Goal: Task Accomplishment & Management: Manage account settings

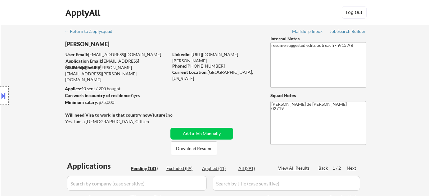
select select ""pending""
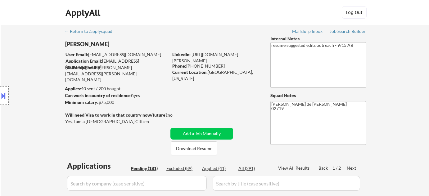
select select ""pending""
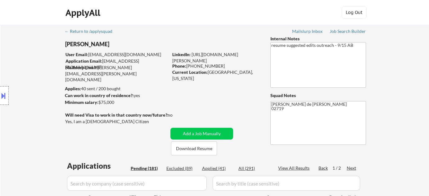
select select ""pending""
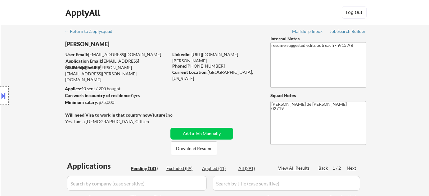
select select ""pending""
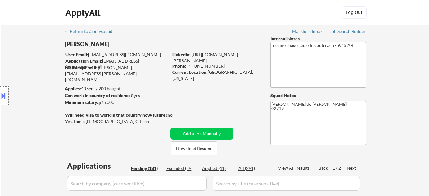
select select ""pending""
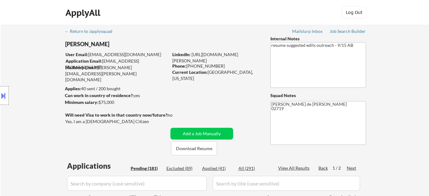
select select ""pending""
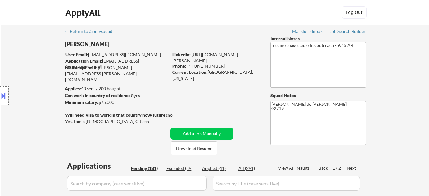
select select ""pending""
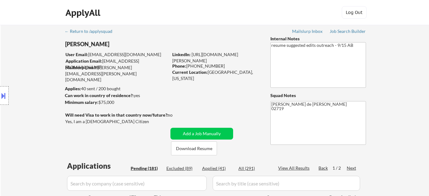
select select ""pending""
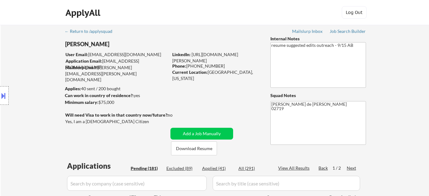
select select ""pending""
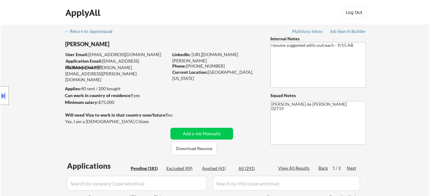
select select ""pending""
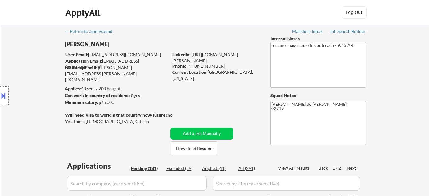
select select ""pending""
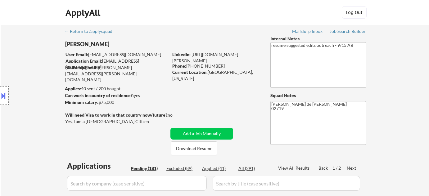
select select ""pending""
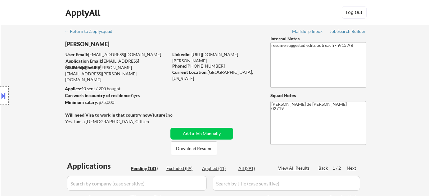
select select ""pending""
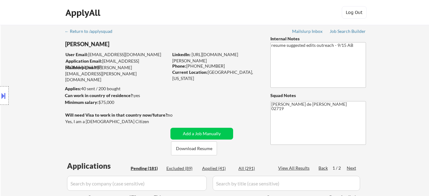
select select ""pending""
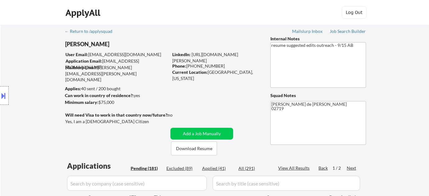
select select ""pending""
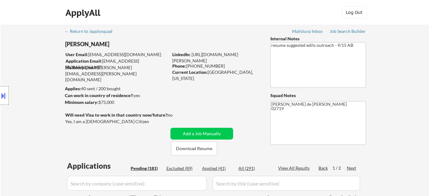
select select ""pending""
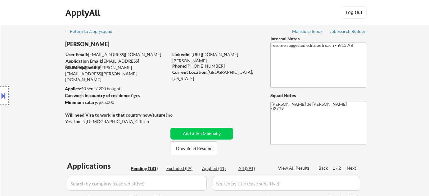
select select ""pending""
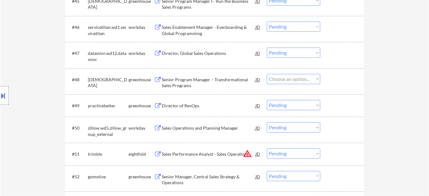
scroll to position [1297, 0]
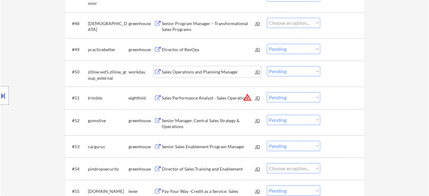
click at [206, 73] on div "Sales Operations and Planning Manager" at bounding box center [209, 72] width 94 height 6
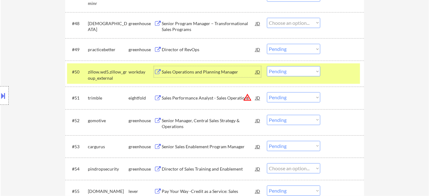
click at [298, 72] on select "Choose an option... Pending Applied Excluded (Questions) Excluded (Expired) Exc…" at bounding box center [293, 71] width 53 height 10
select select ""applied""
click at [267, 66] on select "Choose an option... Pending Applied Excluded (Questions) Excluded (Expired) Exc…" at bounding box center [293, 71] width 53 height 10
click at [181, 122] on div "Senior Manager, Central Sales Strategy & Operations" at bounding box center [209, 124] width 94 height 12
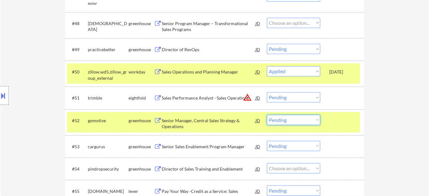
click at [305, 122] on select "Choose an option... Pending Applied Excluded (Questions) Excluded (Expired) Exc…" at bounding box center [293, 120] width 53 height 10
select select ""excluded__expired_""
click at [267, 115] on select "Choose an option... Pending Applied Excluded (Questions) Excluded (Expired) Exc…" at bounding box center [293, 120] width 53 height 10
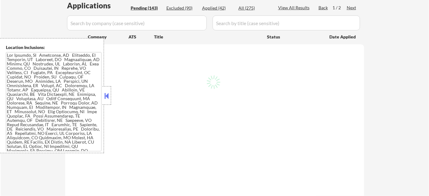
scroll to position [113, 0]
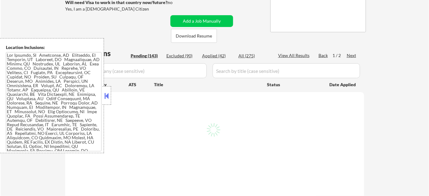
select select ""pending""
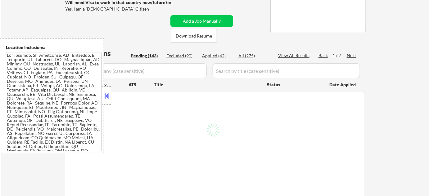
select select ""pending""
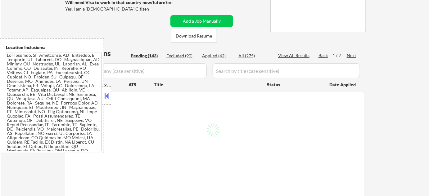
select select ""pending""
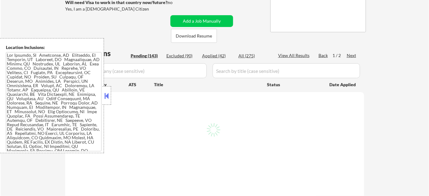
select select ""pending""
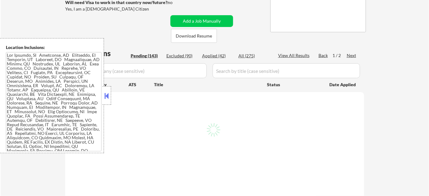
select select ""pending""
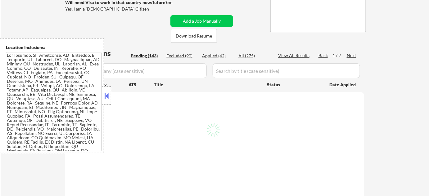
select select ""pending""
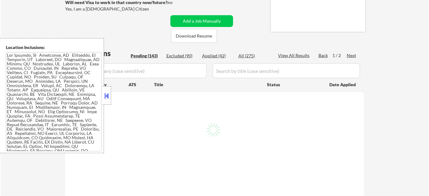
select select ""pending""
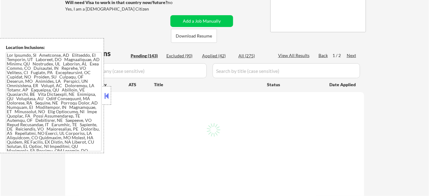
select select ""pending""
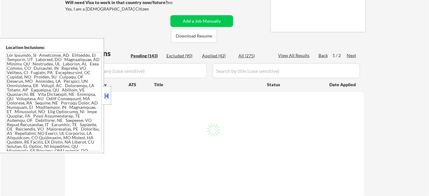
select select ""pending""
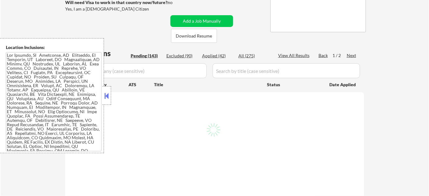
select select ""pending""
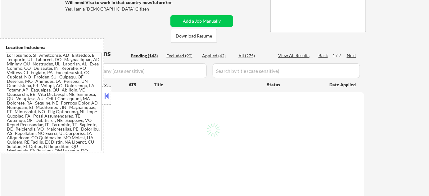
select select ""pending""
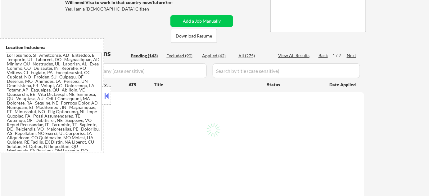
select select ""pending""
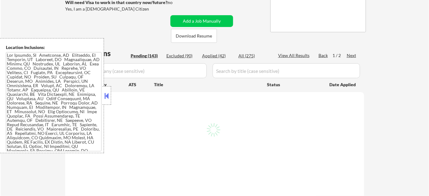
select select ""pending""
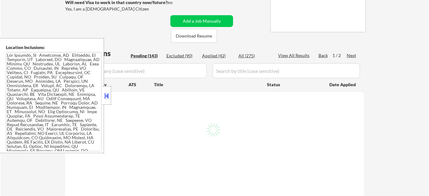
select select ""pending""
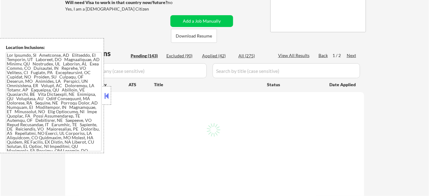
select select ""pending""
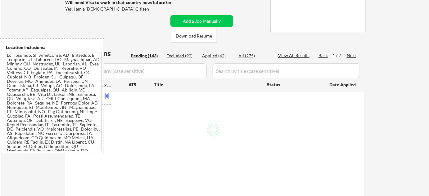
select select ""pending""
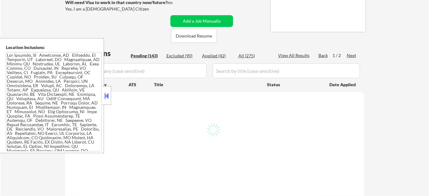
select select ""pending""
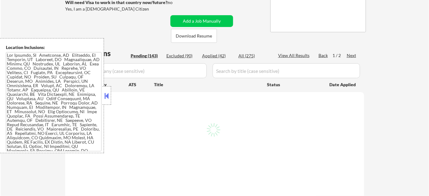
select select ""pending""
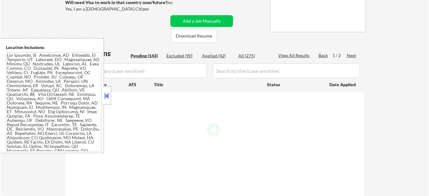
select select ""pending""
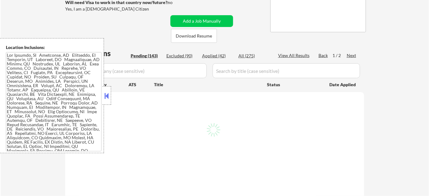
select select ""pending""
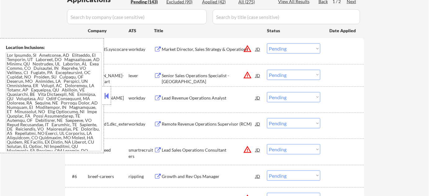
scroll to position [169, 0]
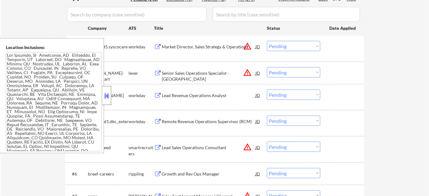
click at [106, 89] on div at bounding box center [106, 95] width 9 height 19
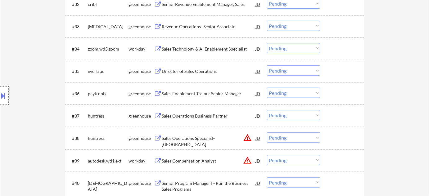
scroll to position [958, 0]
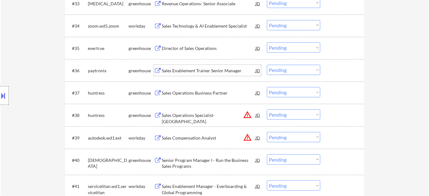
click at [195, 73] on div "Sales Enablement Trainer Senior Manager" at bounding box center [209, 71] width 94 height 6
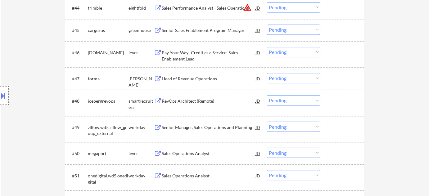
scroll to position [1268, 0]
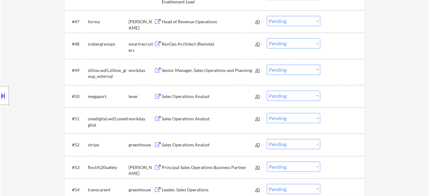
click at [186, 98] on div "Sales Operations Analyst" at bounding box center [209, 96] width 94 height 6
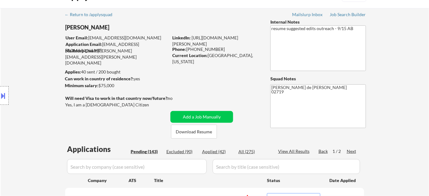
scroll to position [0, 0]
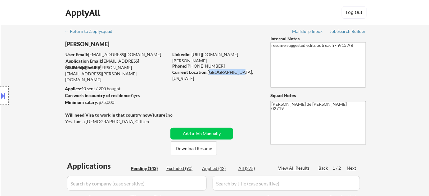
drag, startPoint x: 207, startPoint y: 73, endPoint x: 234, endPoint y: 74, distance: 26.4
click at [234, 74] on div "Current Location: Fairhaven, Massachusetts" at bounding box center [216, 75] width 88 height 12
copy div "Fairhaven, Ma"
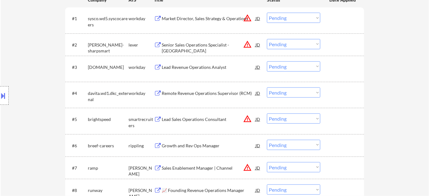
scroll to position [1266, 0]
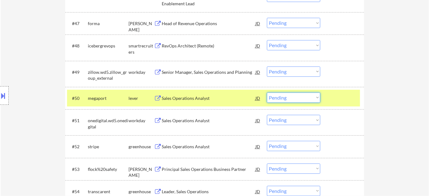
drag, startPoint x: 290, startPoint y: 98, endPoint x: 290, endPoint y: 101, distance: 3.2
click at [290, 98] on select "Choose an option... Pending Applied Excluded (Questions) Excluded (Expired) Exc…" at bounding box center [293, 97] width 53 height 10
click at [267, 92] on select "Choose an option... Pending Applied Excluded (Questions) Excluded (Expired) Exc…" at bounding box center [293, 97] width 53 height 10
select select ""pending""
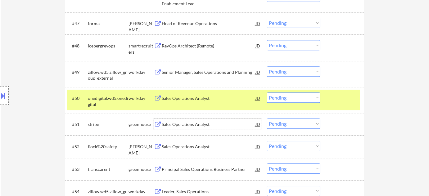
click at [197, 127] on div "Sales Operations Analyst" at bounding box center [209, 123] width 94 height 11
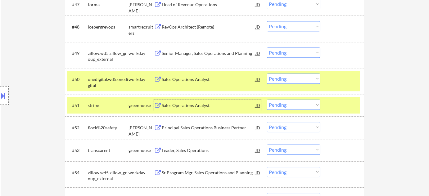
scroll to position [1295, 0]
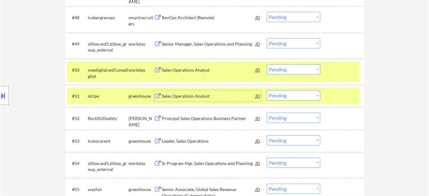
click at [191, 140] on div "Leader, Sales Operations" at bounding box center [209, 141] width 94 height 6
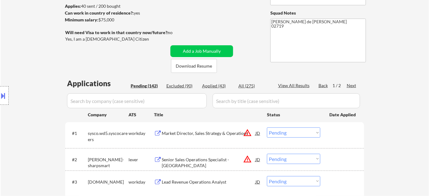
scroll to position [0, 0]
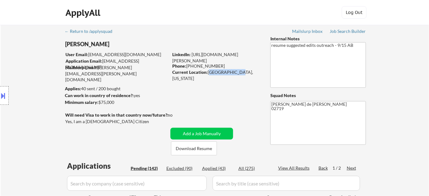
drag, startPoint x: 209, startPoint y: 73, endPoint x: 234, endPoint y: 73, distance: 25.4
click at [234, 73] on div "Current Location: Fairhaven, Massachusetts" at bounding box center [216, 75] width 88 height 12
copy div "Fairhaven, Ma"
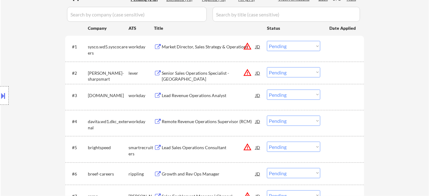
scroll to position [1337, 0]
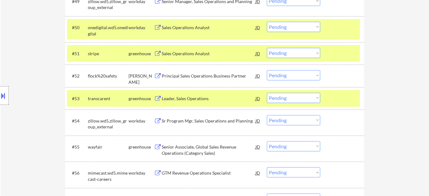
drag, startPoint x: 274, startPoint y: 98, endPoint x: 274, endPoint y: 102, distance: 4.7
click at [274, 98] on select "Choose an option... Pending Applied Excluded (Questions) Excluded (Expired) Exc…" at bounding box center [293, 98] width 53 height 10
click at [267, 93] on select "Choose an option... Pending Applied Excluded (Questions) Excluded (Expired) Exc…" at bounding box center [293, 98] width 53 height 10
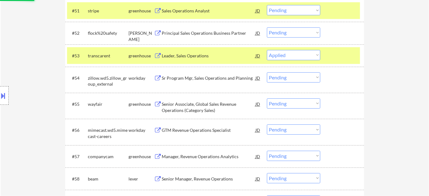
scroll to position [1394, 0]
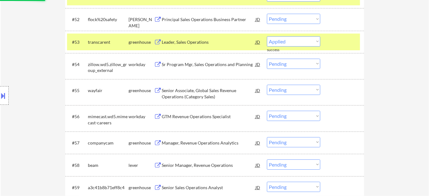
select select ""pending""
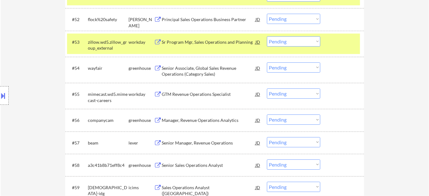
click at [207, 123] on div "Manager, Revenue Operations Analytics" at bounding box center [209, 120] width 94 height 6
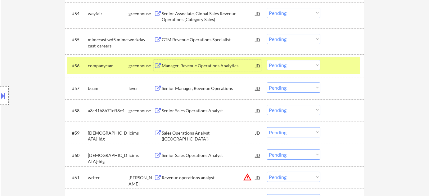
scroll to position [1466, 0]
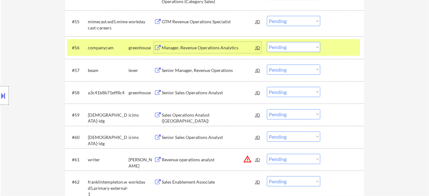
click at [284, 47] on select "Choose an option... Pending Applied Excluded (Questions) Excluded (Expired) Exc…" at bounding box center [293, 47] width 53 height 10
click at [267, 42] on select "Choose an option... Pending Applied Excluded (Questions) Excluded (Expired) Exc…" at bounding box center [293, 47] width 53 height 10
select select ""pending""
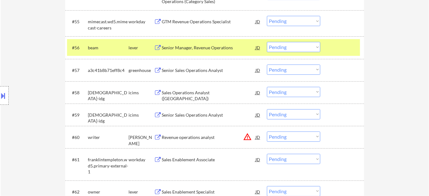
click at [195, 69] on div "Senior Sales Operations Analyst" at bounding box center [209, 70] width 94 height 6
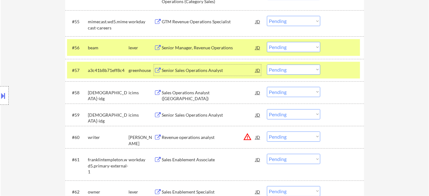
click at [298, 73] on select "Choose an option... Pending Applied Excluded (Questions) Excluded (Expired) Exc…" at bounding box center [293, 70] width 53 height 10
click at [267, 65] on select "Choose an option... Pending Applied Excluded (Questions) Excluded (Expired) Exc…" at bounding box center [293, 70] width 53 height 10
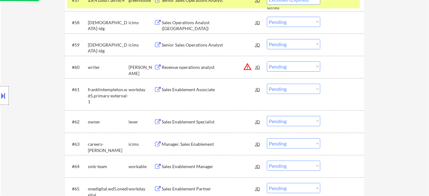
scroll to position [1551, 0]
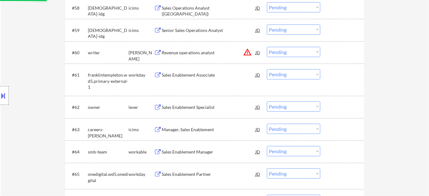
select select ""pending""
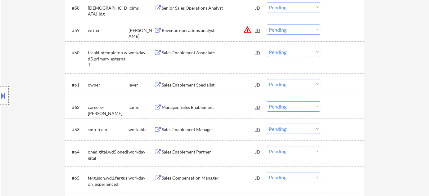
click at [193, 130] on div "Sales Enablement Manager" at bounding box center [209, 130] width 94 height 6
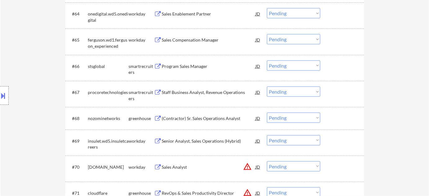
scroll to position [1692, 0]
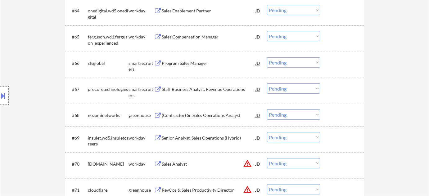
click at [199, 109] on div "#68 nozominetworks greenhouse (Contractor) Sr. Sales Operations Analyst JD Choo…" at bounding box center [213, 115] width 293 height 17
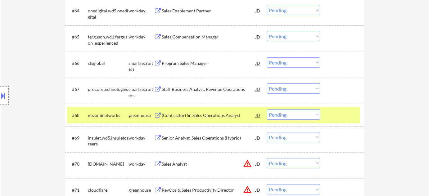
click at [197, 115] on div "(Contractor) Sr. Sales Operations Analyst" at bounding box center [209, 115] width 94 height 6
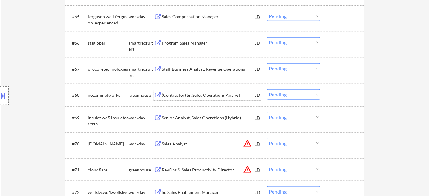
scroll to position [1748, 0]
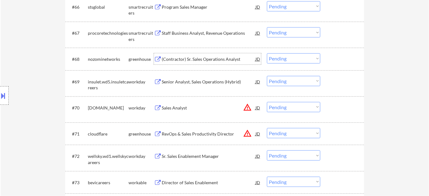
click at [204, 76] on div "Senior Analyst, Sales Operations (Hybrid)" at bounding box center [209, 81] width 94 height 11
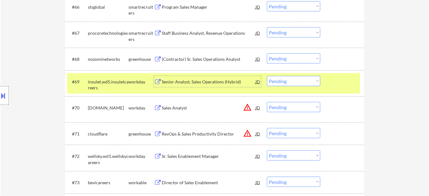
click at [7, 91] on div at bounding box center [4, 95] width 9 height 19
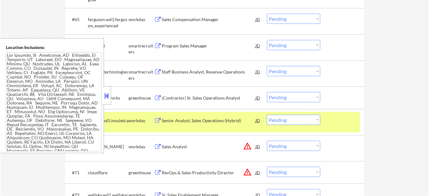
scroll to position [114, 0]
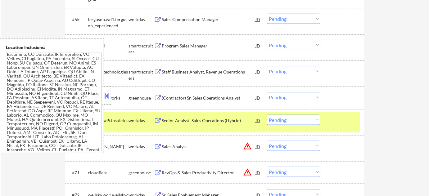
click at [105, 99] on button at bounding box center [106, 95] width 7 height 9
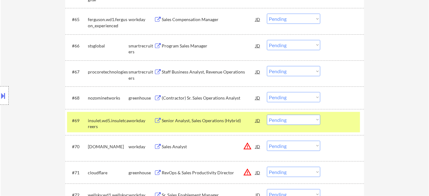
click at [280, 120] on select "Choose an option... Pending Applied Excluded (Questions) Excluded (Expired) Exc…" at bounding box center [293, 120] width 53 height 10
click at [267, 115] on select "Choose an option... Pending Applied Excluded (Questions) Excluded (Expired) Exc…" at bounding box center [293, 120] width 53 height 10
select select ""pending""
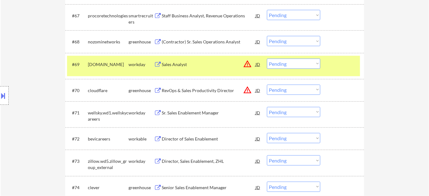
scroll to position [1794, 0]
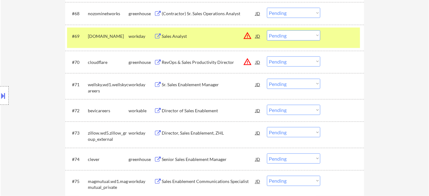
click at [203, 85] on div "Sr. Sales Enablement Manager" at bounding box center [209, 85] width 94 height 6
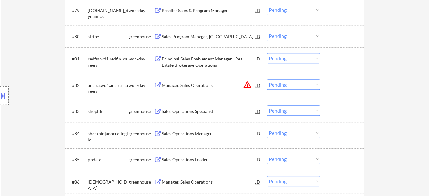
scroll to position [2076, 0]
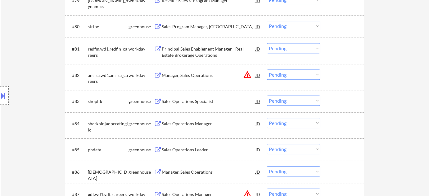
click at [195, 127] on div "Sales Operations Manager" at bounding box center [209, 123] width 94 height 11
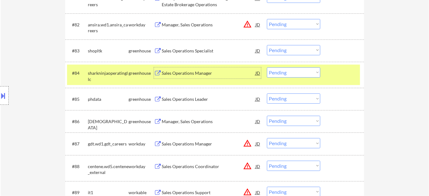
scroll to position [2132, 0]
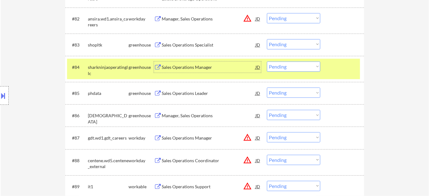
click at [194, 92] on div "Sales Operations Leader" at bounding box center [209, 93] width 94 height 6
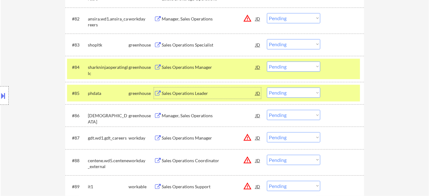
click at [296, 93] on select "Choose an option... Pending Applied Excluded (Questions) Excluded (Expired) Exc…" at bounding box center [293, 92] width 53 height 10
click at [267, 87] on select "Choose an option... Pending Applied Excluded (Questions) Excluded (Expired) Exc…" at bounding box center [293, 92] width 53 height 10
click at [198, 114] on div "Manager, Sales Operations" at bounding box center [209, 116] width 94 height 6
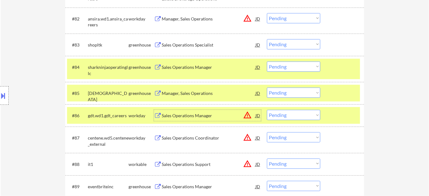
click at [295, 94] on select "Choose an option... Pending Applied Excluded (Questions) Excluded (Expired) Exc…" at bounding box center [293, 92] width 53 height 10
click at [267, 87] on select "Choose an option... Pending Applied Excluded (Questions) Excluded (Expired) Exc…" at bounding box center [293, 92] width 53 height 10
select select ""pending""
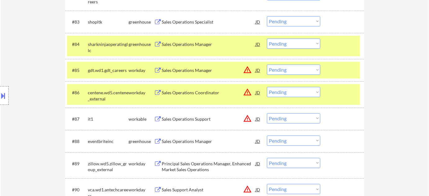
scroll to position [2188, 0]
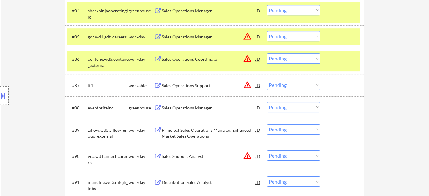
click at [199, 105] on div "Sales Operations Manager" at bounding box center [209, 108] width 94 height 6
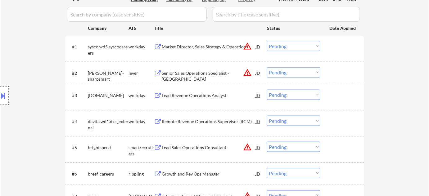
scroll to position [2198, 0]
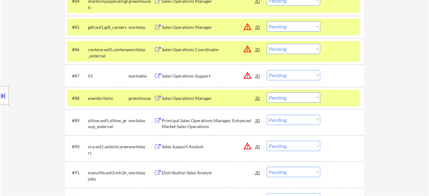
click at [306, 98] on select "Choose an option... Pending Applied Excluded (Questions) Excluded (Expired) Exc…" at bounding box center [293, 97] width 53 height 10
click at [267, 92] on select "Choose an option... Pending Applied Excluded (Questions) Excluded (Expired) Exc…" at bounding box center [293, 97] width 53 height 10
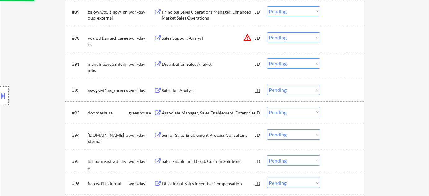
scroll to position [2311, 0]
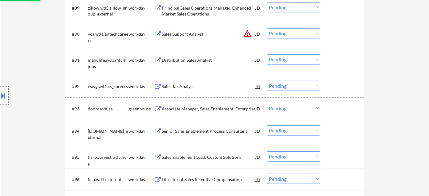
select select ""pending""
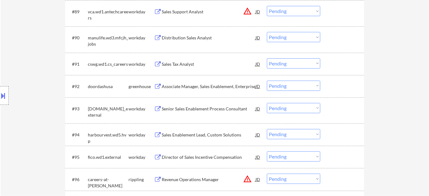
click at [187, 38] on div "Distribution Sales Analyst" at bounding box center [209, 38] width 94 height 6
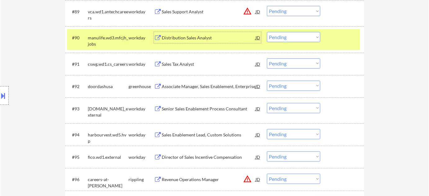
drag, startPoint x: 292, startPoint y: 35, endPoint x: 294, endPoint y: 41, distance: 6.2
click at [292, 35] on select "Choose an option... Pending Applied Excluded (Questions) Excluded (Expired) Exc…" at bounding box center [293, 37] width 53 height 10
click at [267, 32] on select "Choose an option... Pending Applied Excluded (Questions) Excluded (Expired) Exc…" at bounding box center [293, 37] width 53 height 10
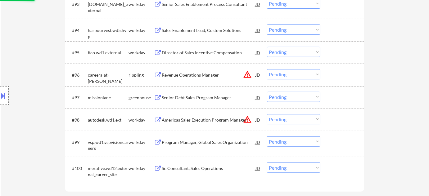
scroll to position [2452, 0]
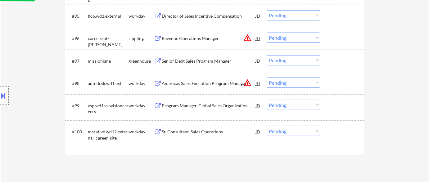
select select ""pending""
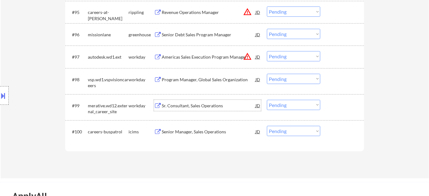
click at [203, 108] on div "Sr. Consultant, Sales Operations" at bounding box center [209, 106] width 94 height 6
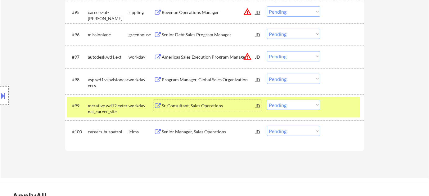
click at [290, 106] on select "Choose an option... Pending Applied Excluded (Questions) Excluded (Expired) Exc…" at bounding box center [293, 105] width 53 height 10
click at [267, 100] on select "Choose an option... Pending Applied Excluded (Questions) Excluded (Expired) Exc…" at bounding box center [293, 105] width 53 height 10
select select ""pending""
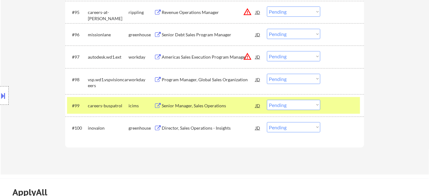
scroll to position [2367, 0]
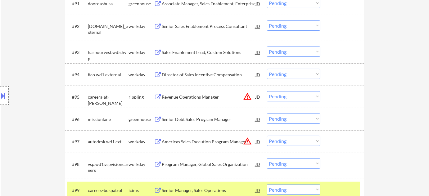
click at [216, 50] on div "Sales Enablement Lead, Custom Solutions" at bounding box center [209, 52] width 94 height 6
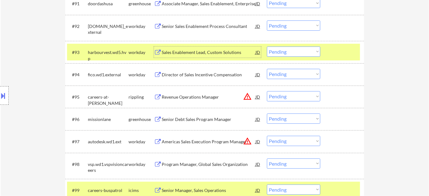
click at [8, 98] on div at bounding box center [4, 95] width 9 height 19
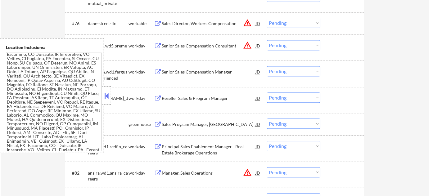
scroll to position [31, 0]
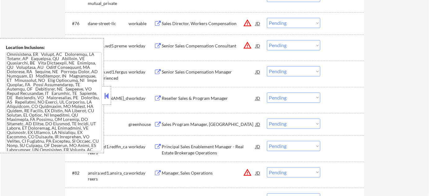
click at [107, 101] on div at bounding box center [106, 95] width 9 height 19
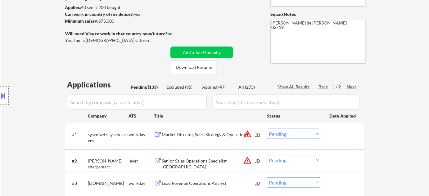
scroll to position [82, 0]
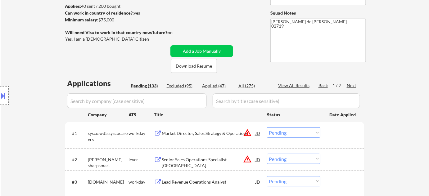
click at [351, 87] on div "Next" at bounding box center [351, 85] width 10 height 6
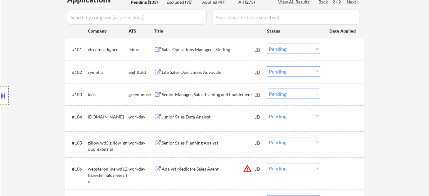
scroll to position [167, 0]
click at [281, 116] on select "Choose an option... Pending Applied Excluded (Questions) Excluded (Expired) Exc…" at bounding box center [293, 115] width 53 height 10
click at [267, 110] on select "Choose an option... Pending Applied Excluded (Questions) Excluded (Expired) Exc…" at bounding box center [293, 115] width 53 height 10
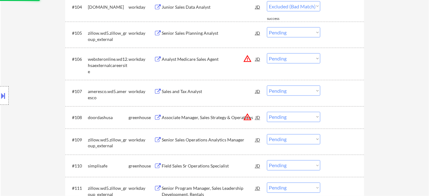
scroll to position [280, 0]
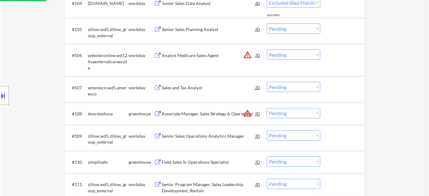
select select ""pending""
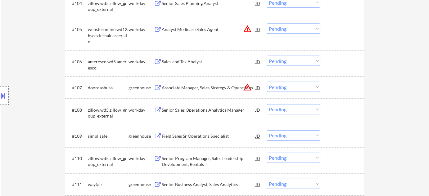
click at [195, 64] on div "Sales and Tax Analyst" at bounding box center [209, 62] width 94 height 6
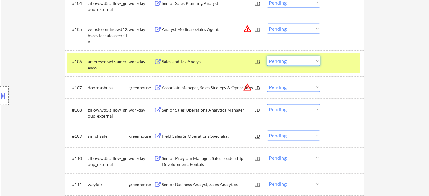
click at [291, 65] on select "Choose an option... Pending Applied Excluded (Questions) Excluded (Expired) Exc…" at bounding box center [293, 61] width 53 height 10
click at [267, 56] on select "Choose an option... Pending Applied Excluded (Questions) Excluded (Expired) Exc…" at bounding box center [293, 61] width 53 height 10
select select ""pending""
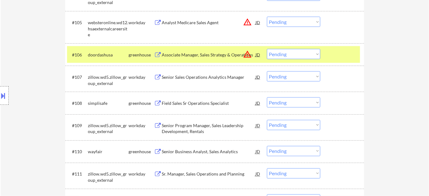
scroll to position [308, 0]
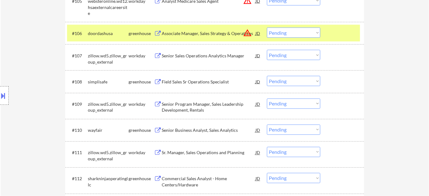
click at [207, 129] on div "Senior Business Analyst, Sales Analytics" at bounding box center [209, 130] width 94 height 6
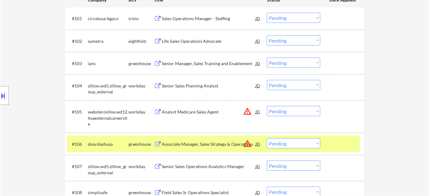
scroll to position [366, 0]
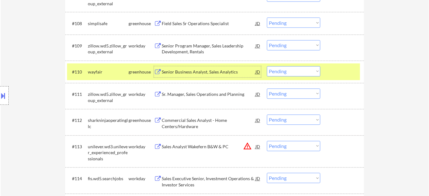
click at [278, 69] on select "Choose an option... Pending Applied Excluded (Questions) Excluded (Expired) Exc…" at bounding box center [293, 71] width 53 height 10
click at [267, 66] on select "Choose an option... Pending Applied Excluded (Questions) Excluded (Expired) Exc…" at bounding box center [293, 71] width 53 height 10
select select ""pending""
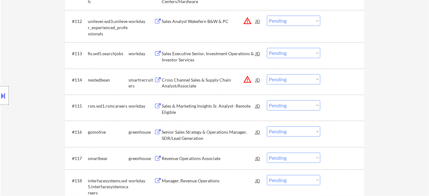
scroll to position [479, 0]
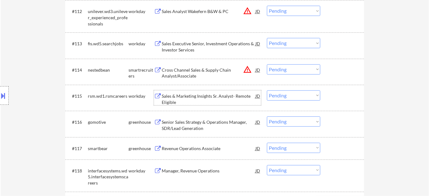
click at [179, 97] on div "Sales & Marketing Insights Sr. Analyst- Remote Eligible" at bounding box center [209, 99] width 94 height 12
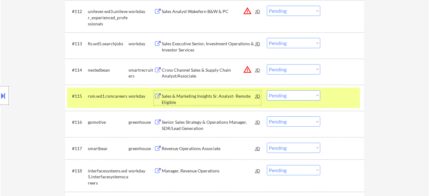
click at [280, 95] on select "Choose an option... Pending Applied Excluded (Questions) Excluded (Expired) Exc…" at bounding box center [293, 95] width 53 height 10
click at [267, 90] on select "Choose an option... Pending Applied Excluded (Questions) Excluded (Expired) Exc…" at bounding box center [293, 95] width 53 height 10
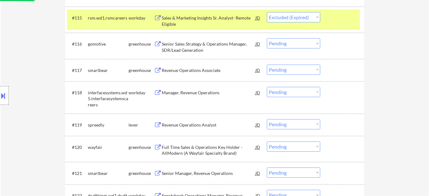
scroll to position [564, 0]
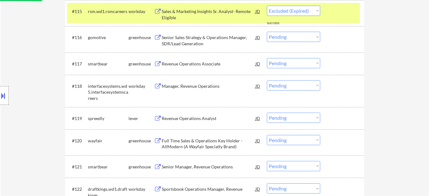
select select ""pending""
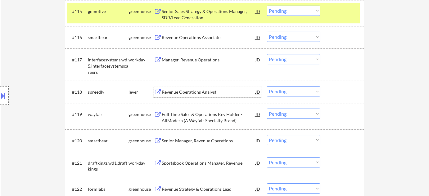
click at [202, 92] on div "Revenue Operations Analyst" at bounding box center [209, 92] width 94 height 6
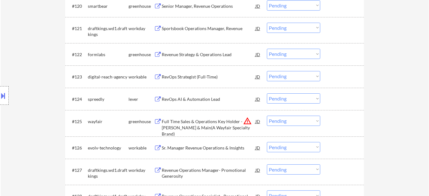
scroll to position [705, 0]
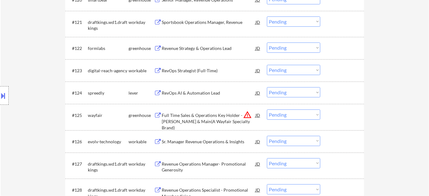
click at [190, 49] on div "Revenue Strategy & Operations Lead" at bounding box center [209, 48] width 94 height 6
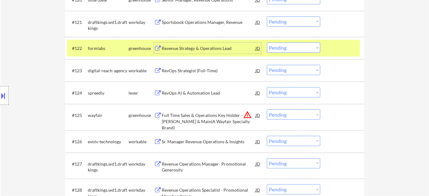
click at [3, 100] on button at bounding box center [3, 96] width 7 height 10
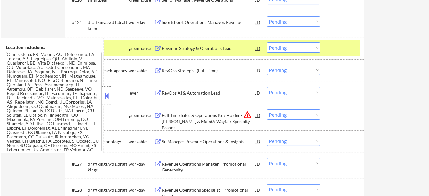
scroll to position [0, 0]
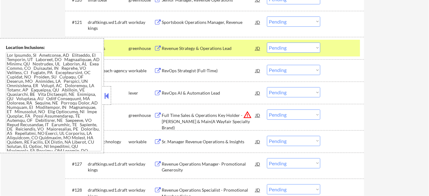
click at [107, 98] on button at bounding box center [106, 95] width 7 height 9
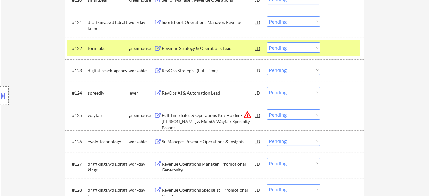
click at [0, 96] on button at bounding box center [3, 96] width 7 height 10
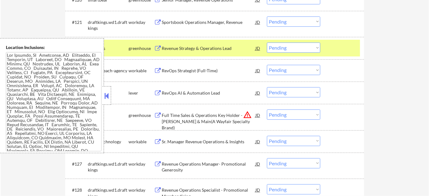
click at [107, 98] on button at bounding box center [106, 95] width 7 height 9
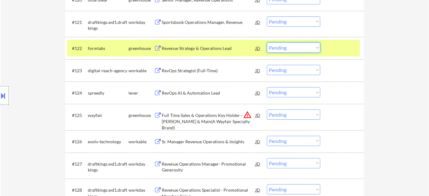
click at [287, 47] on select "Choose an option... Pending Applied Excluded (Questions) Excluded (Expired) Exc…" at bounding box center [293, 47] width 53 height 10
click at [300, 50] on select "Choose an option... Pending Applied Excluded (Questions) Excluded (Expired) Exc…" at bounding box center [293, 47] width 53 height 10
click at [267, 42] on select "Choose an option... Pending Applied Excluded (Questions) Excluded (Expired) Exc…" at bounding box center [293, 47] width 53 height 10
select select ""pending""
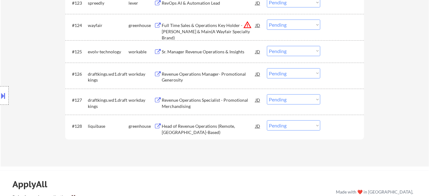
scroll to position [817, 0]
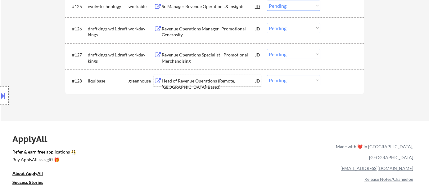
click at [187, 79] on div "Head of Revenue Operations (Remote, US-Based)" at bounding box center [209, 84] width 94 height 12
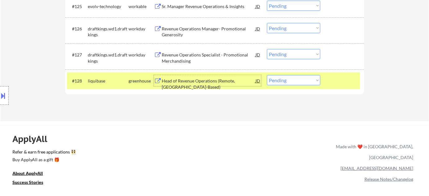
click at [296, 82] on select "Choose an option... Pending Applied Excluded (Questions) Excluded (Expired) Exc…" at bounding box center [293, 80] width 53 height 10
select select ""excluded__expired_""
click at [267, 75] on select "Choose an option... Pending Applied Excluded (Questions) Excluded (Expired) Exc…" at bounding box center [293, 80] width 53 height 10
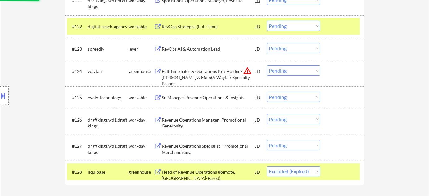
scroll to position [676, 0]
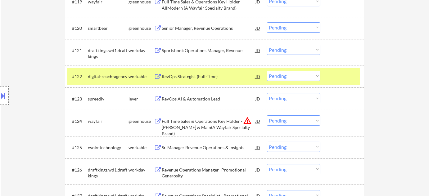
click at [248, 121] on button "warning_amber" at bounding box center [247, 120] width 9 height 9
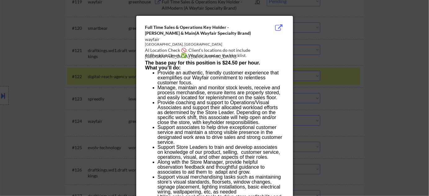
click at [345, 118] on div at bounding box center [214, 98] width 429 height 196
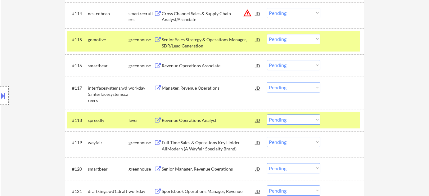
scroll to position [507, 0]
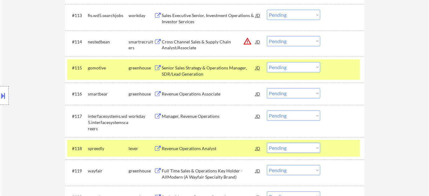
click at [193, 53] on div "#114 nestedbean smartrecruiters Cross Channel Sales & Supply Chain Analyst/Asso…" at bounding box center [213, 43] width 293 height 20
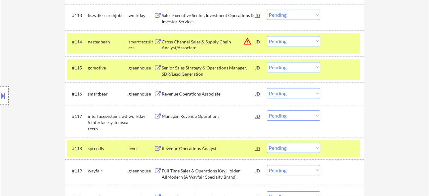
click at [183, 69] on div "Senior Sales Strategy & Operations Manager, SDR/Lead Generation" at bounding box center [209, 71] width 94 height 12
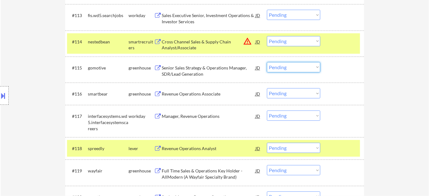
click at [293, 69] on select "Choose an option... Pending Applied Excluded (Questions) Excluded (Expired) Exc…" at bounding box center [293, 67] width 53 height 10
click at [267, 62] on select "Choose an option... Pending Applied Excluded (Questions) Excluded (Expired) Exc…" at bounding box center [293, 67] width 53 height 10
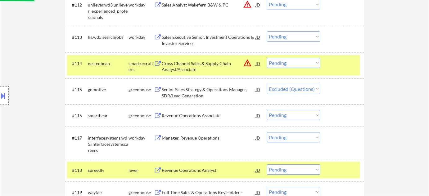
scroll to position [451, 0]
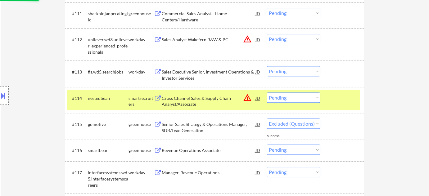
select select ""pending""
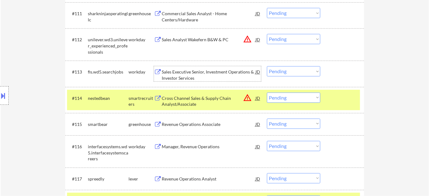
click at [189, 75] on div "Sales Executive Senior, Investment Operations & Investor Services" at bounding box center [209, 75] width 94 height 12
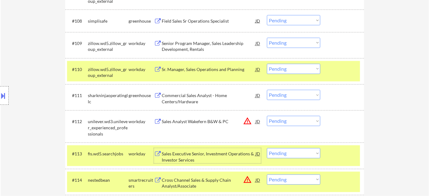
scroll to position [338, 0]
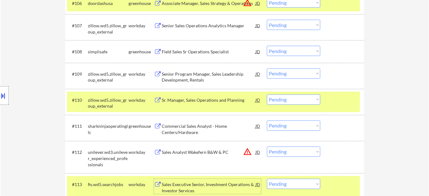
click at [198, 49] on div "Field Sales Sr Operations Specialist" at bounding box center [209, 52] width 94 height 6
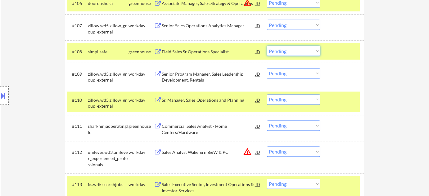
drag, startPoint x: 284, startPoint y: 49, endPoint x: 284, endPoint y: 54, distance: 5.3
click at [284, 49] on select "Choose an option... Pending Applied Excluded (Questions) Excluded (Expired) Exc…" at bounding box center [293, 51] width 53 height 10
click at [267, 46] on select "Choose an option... Pending Applied Excluded (Questions) Excluded (Expired) Exc…" at bounding box center [293, 51] width 53 height 10
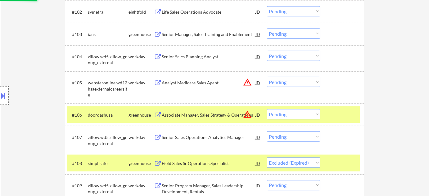
scroll to position [225, 0]
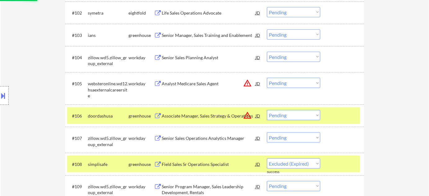
select select ""pending""
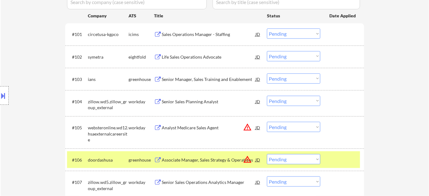
scroll to position [169, 0]
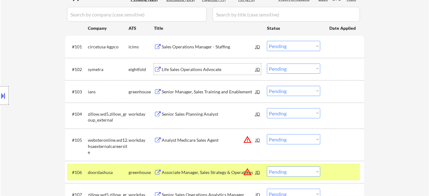
click at [187, 65] on div "Life Sales Operations Advocate" at bounding box center [209, 69] width 94 height 11
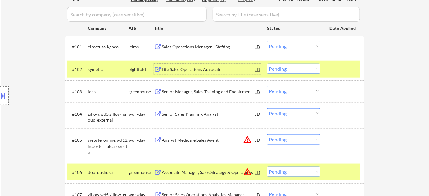
drag, startPoint x: 291, startPoint y: 69, endPoint x: 292, endPoint y: 73, distance: 4.5
click at [291, 69] on select "Choose an option... Pending Applied Excluded (Questions) Excluded (Expired) Exc…" at bounding box center [293, 69] width 53 height 10
click at [267, 64] on select "Choose an option... Pending Applied Excluded (Questions) Excluded (Expired) Exc…" at bounding box center [293, 69] width 53 height 10
select select ""pending""
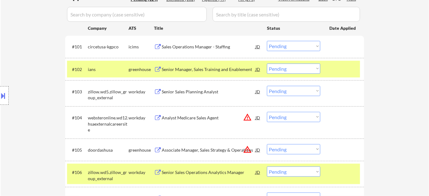
click at [193, 45] on div "Sales Operations Manager - Staffing" at bounding box center [209, 47] width 94 height 6
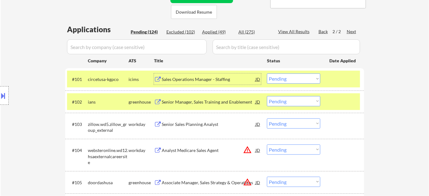
scroll to position [84, 0]
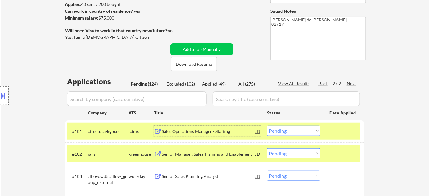
click at [323, 83] on div "Back" at bounding box center [323, 84] width 10 height 6
select select ""pending""
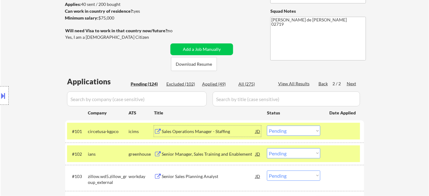
select select ""pending""
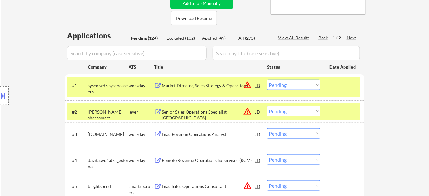
scroll to position [141, 0]
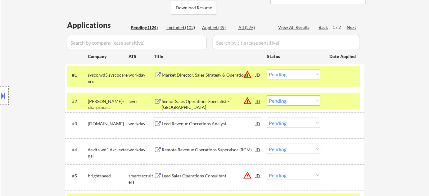
click at [190, 122] on div "Lead Revenue Operations Analyst" at bounding box center [209, 124] width 94 height 6
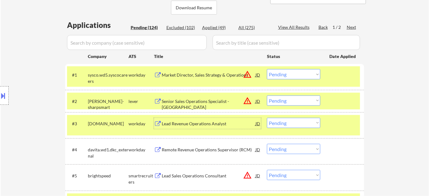
click at [212, 26] on div "Applied (49)" at bounding box center [217, 27] width 31 height 6
select select ""applied""
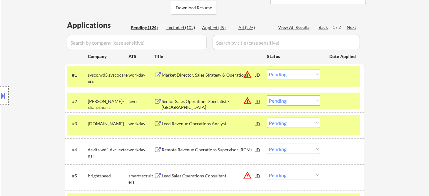
select select ""applied""
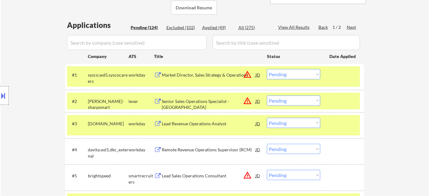
select select ""applied""
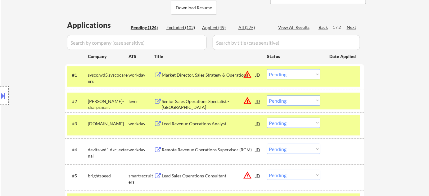
select select ""applied""
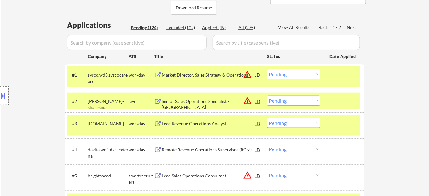
select select ""applied""
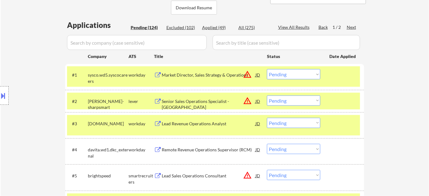
select select ""applied""
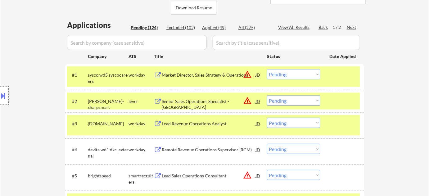
select select ""applied""
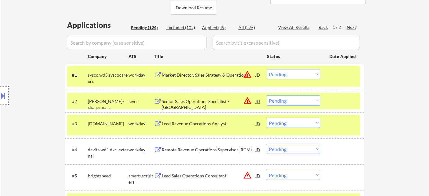
select select ""applied""
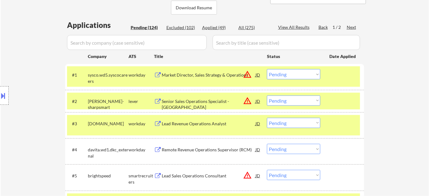
select select ""applied""
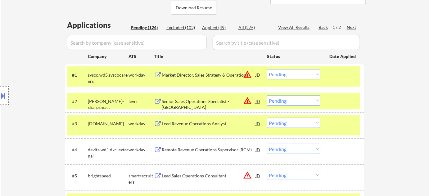
select select ""applied""
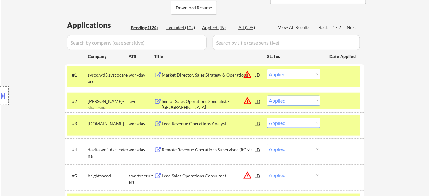
select select ""applied""
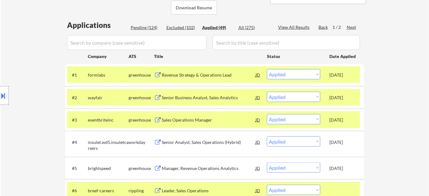
click at [183, 48] on input "input" at bounding box center [137, 42] width 140 height 15
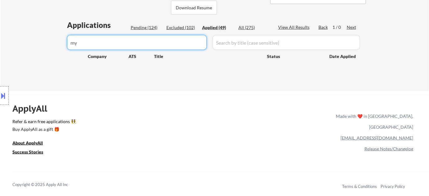
type input "m"
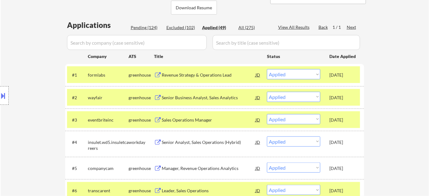
click at [152, 26] on div "Pending (124)" at bounding box center [146, 27] width 31 height 6
select select ""pending""
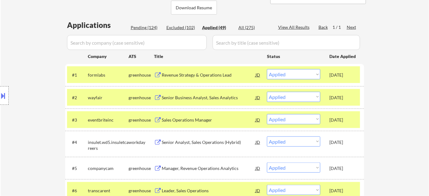
select select ""pending""
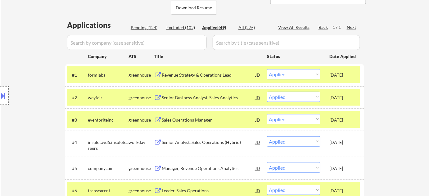
select select ""pending""
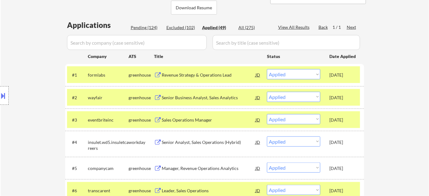
select select ""pending""
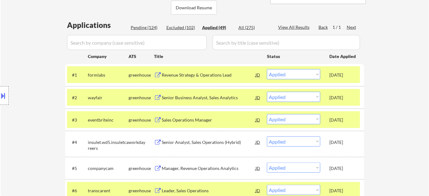
select select ""pending""
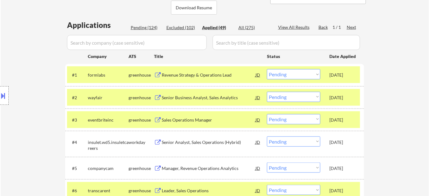
select select ""pending""
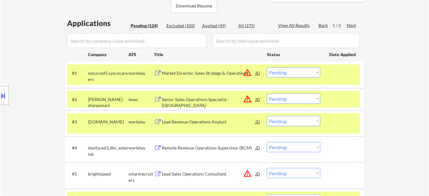
scroll to position [169, 0]
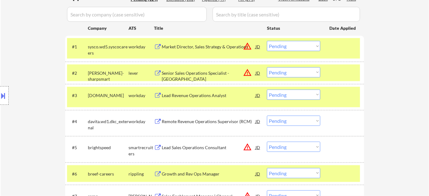
click at [284, 98] on select "Choose an option... Pending Applied Excluded (Questions) Excluded (Expired) Exc…" at bounding box center [293, 95] width 53 height 10
click at [267, 90] on select "Choose an option... Pending Applied Excluded (Questions) Excluded (Expired) Exc…" at bounding box center [293, 95] width 53 height 10
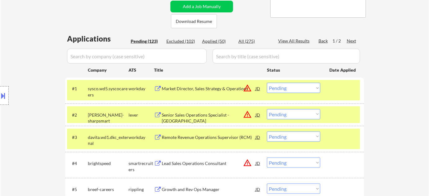
scroll to position [113, 0]
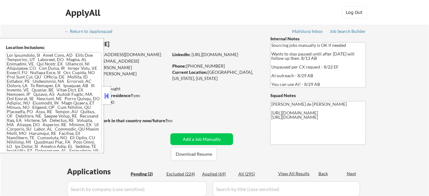
select select ""pending""
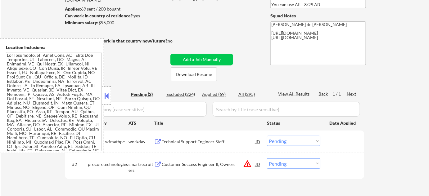
scroll to position [84, 0]
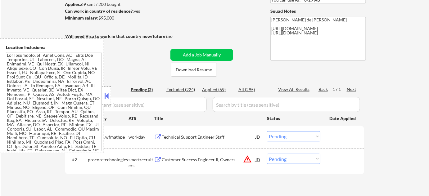
click at [106, 93] on button at bounding box center [106, 95] width 7 height 9
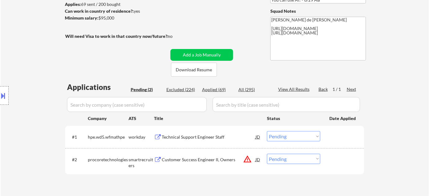
click at [175, 140] on div "Technical Support Engineer Staff" at bounding box center [209, 137] width 94 height 6
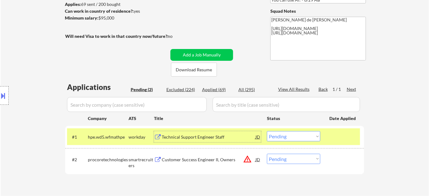
drag, startPoint x: 280, startPoint y: 137, endPoint x: 281, endPoint y: 134, distance: 3.2
click at [280, 137] on select "Choose an option... Pending Applied Excluded (Questions) Excluded (Expired) Exc…" at bounding box center [293, 136] width 53 height 10
click at [267, 131] on select "Choose an option... Pending Applied Excluded (Questions) Excluded (Expired) Exc…" at bounding box center [293, 136] width 53 height 10
click at [245, 158] on button "warning_amber" at bounding box center [247, 159] width 9 height 9
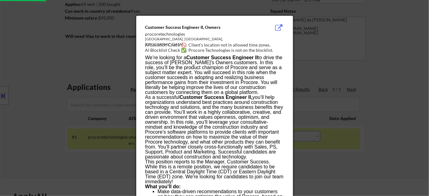
click at [323, 153] on div at bounding box center [214, 98] width 429 height 196
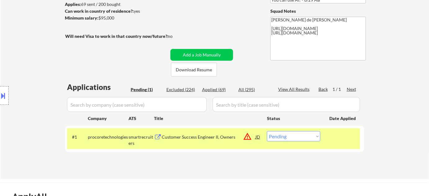
click at [293, 137] on select "Choose an option... Pending Applied Excluded (Questions) Excluded (Expired) Exc…" at bounding box center [293, 136] width 53 height 10
select select ""excluded__location_""
click at [267, 131] on select "Choose an option... Pending Applied Excluded (Questions) Excluded (Expired) Exc…" at bounding box center [293, 136] width 53 height 10
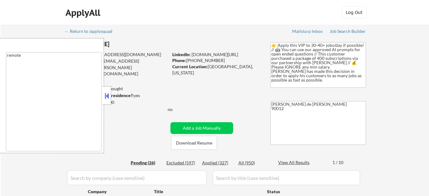
select select ""pending""
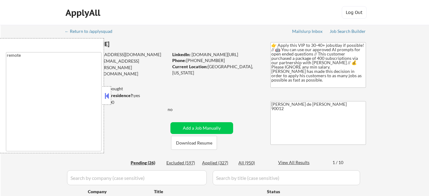
select select ""pending""
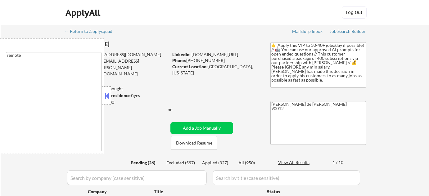
select select ""pending""
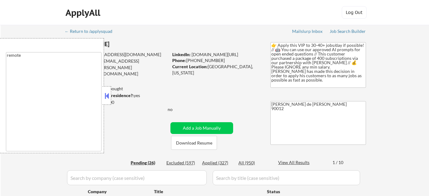
select select ""pending""
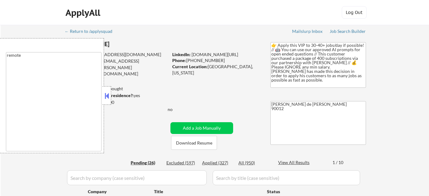
select select ""pending""
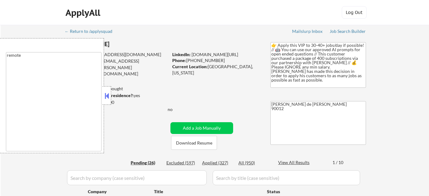
select select ""pending""
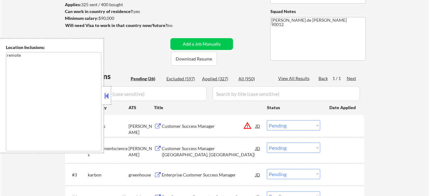
scroll to position [84, 0]
click at [109, 94] on button at bounding box center [106, 95] width 7 height 9
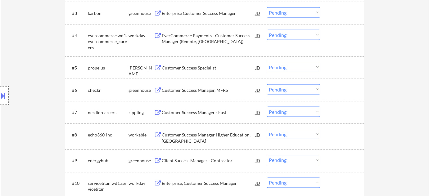
scroll to position [254, 0]
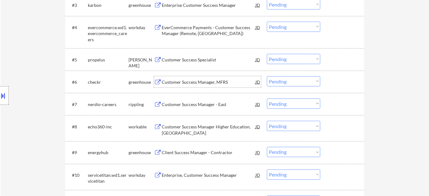
click at [194, 81] on div "Customer Success Manager, MFRS" at bounding box center [209, 82] width 94 height 6
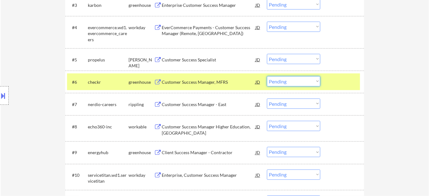
drag, startPoint x: 275, startPoint y: 79, endPoint x: 278, endPoint y: 84, distance: 6.3
click at [275, 78] on select "Choose an option... Pending Applied Excluded (Questions) Excluded (Expired) Exc…" at bounding box center [293, 81] width 53 height 10
click at [267, 76] on select "Choose an option... Pending Applied Excluded (Questions) Excluded (Expired) Exc…" at bounding box center [293, 81] width 53 height 10
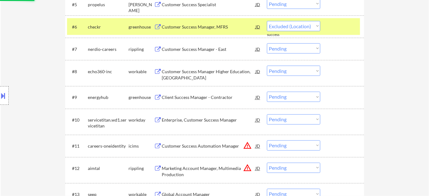
scroll to position [310, 0]
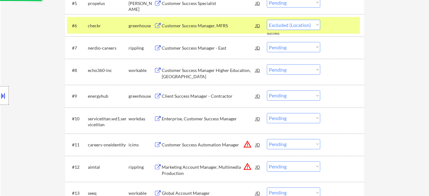
select select ""pending""
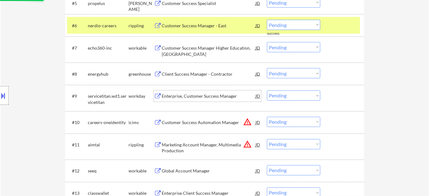
click at [202, 96] on div "Enterprise, Customer Success Manager" at bounding box center [209, 96] width 94 height 6
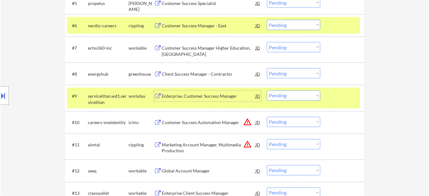
click at [198, 78] on div "Client Success Manager - Contractor" at bounding box center [209, 73] width 94 height 11
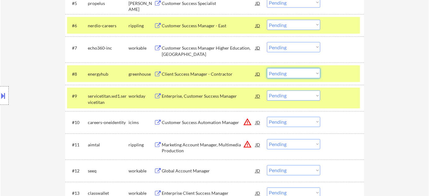
click at [283, 74] on select "Choose an option... Pending Applied Excluded (Questions) Excluded (Expired) Exc…" at bounding box center [293, 73] width 53 height 10
click at [267, 68] on select "Choose an option... Pending Applied Excluded (Questions) Excluded (Expired) Exc…" at bounding box center [293, 73] width 53 height 10
select select ""pending""
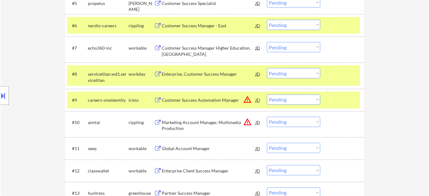
scroll to position [338, 0]
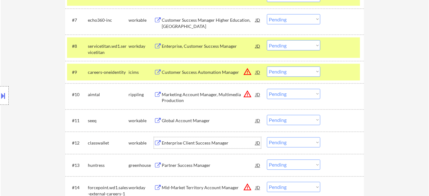
click at [203, 140] on div "Enterprise Client Success Manager" at bounding box center [209, 143] width 94 height 6
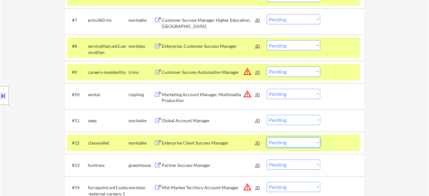
drag, startPoint x: 287, startPoint y: 144, endPoint x: 286, endPoint y: 137, distance: 6.4
click at [287, 144] on select "Choose an option... Pending Applied Excluded (Questions) Excluded (Expired) Exc…" at bounding box center [293, 142] width 53 height 10
click at [267, 137] on select "Choose an option... Pending Applied Excluded (Questions) Excluded (Expired) Exc…" at bounding box center [293, 142] width 53 height 10
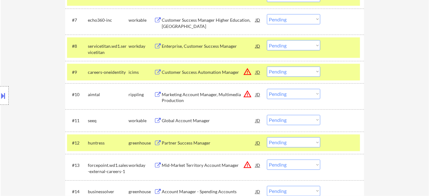
scroll to position [394, 0]
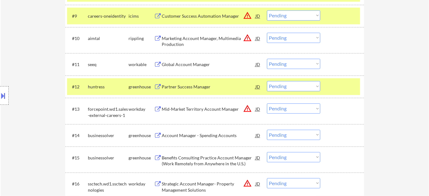
click at [194, 85] on div "Partner Success Manager" at bounding box center [209, 87] width 94 height 6
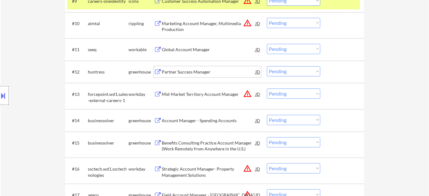
scroll to position [451, 0]
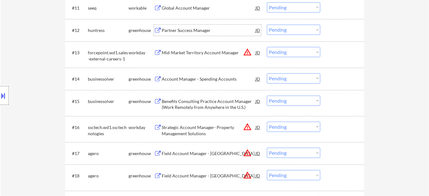
click at [282, 31] on select "Choose an option... Pending Applied Excluded (Questions) Excluded (Expired) Exc…" at bounding box center [293, 29] width 53 height 10
click at [267, 24] on select "Choose an option... Pending Applied Excluded (Questions) Excluded (Expired) Exc…" at bounding box center [293, 29] width 53 height 10
click at [293, 29] on select "Choose an option... Pending Applied Excluded (Questions) Excluded (Expired) Exc…" at bounding box center [293, 29] width 53 height 10
click at [267, 24] on select "Choose an option... Pending Applied Excluded (Questions) Excluded (Expired) Exc…" at bounding box center [293, 29] width 53 height 10
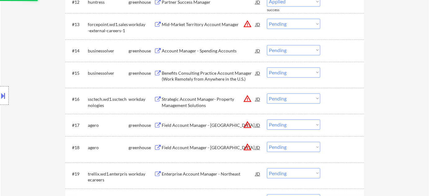
select select ""pending""
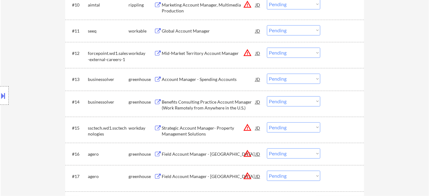
scroll to position [366, 0]
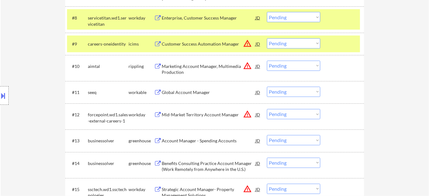
click at [246, 42] on button "warning_amber" at bounding box center [247, 43] width 9 height 9
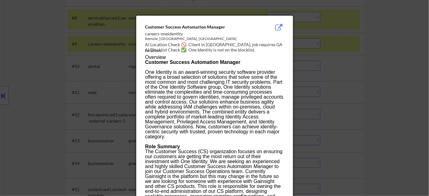
click at [351, 45] on div at bounding box center [214, 98] width 429 height 196
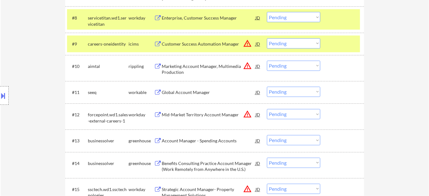
click at [301, 44] on select "Choose an option... Pending Applied Excluded (Questions) Excluded (Expired) Exc…" at bounding box center [293, 43] width 53 height 10
click at [267, 38] on select "Choose an option... Pending Applied Excluded (Questions) Excluded (Expired) Exc…" at bounding box center [293, 43] width 53 height 10
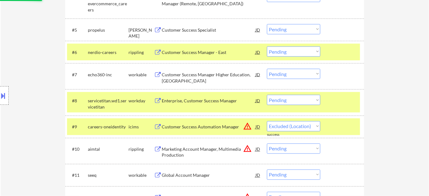
scroll to position [254, 0]
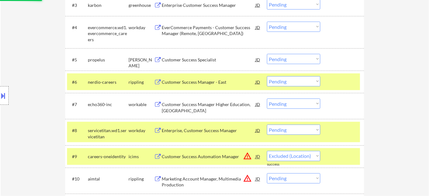
select select ""pending""
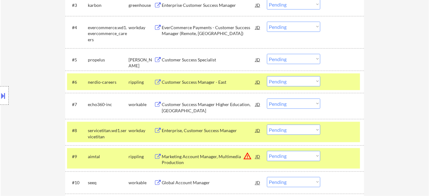
click at [204, 79] on div "Customer Success Manager - East" at bounding box center [209, 82] width 94 height 6
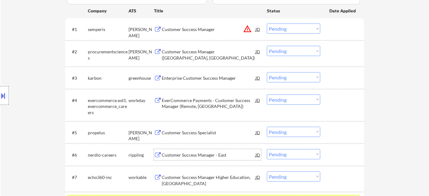
scroll to position [169, 0]
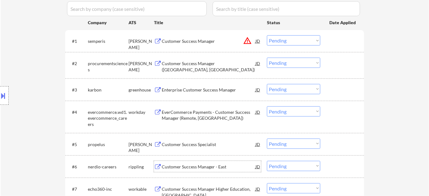
click at [209, 90] on div "Enterprise Customer Success Manager" at bounding box center [209, 90] width 94 height 6
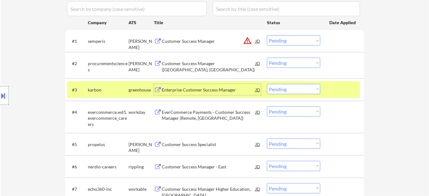
click at [244, 41] on button "warning_amber" at bounding box center [247, 40] width 9 height 9
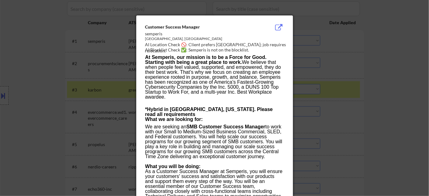
click at [347, 77] on div at bounding box center [214, 98] width 429 height 196
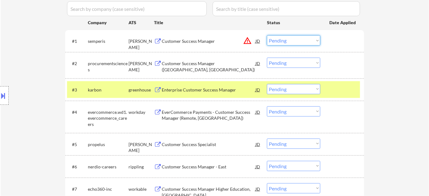
click at [286, 42] on select "Choose an option... Pending Applied Excluded (Questions) Excluded (Expired) Exc…" at bounding box center [293, 40] width 53 height 10
click at [267, 35] on select "Choose an option... Pending Applied Excluded (Questions) Excluded (Expired) Exc…" at bounding box center [293, 40] width 53 height 10
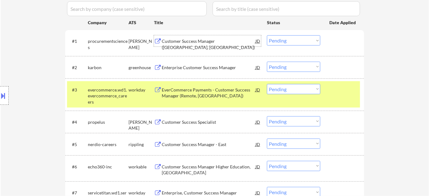
click at [194, 42] on div "Customer Success Manager (Salt Lake City, UT)" at bounding box center [209, 44] width 94 height 12
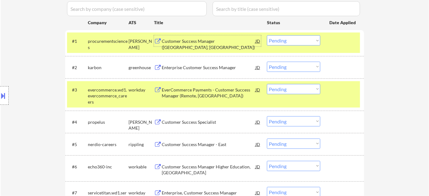
click at [304, 38] on select "Choose an option... Pending Applied Excluded (Questions) Excluded (Expired) Exc…" at bounding box center [293, 40] width 53 height 10
click at [267, 35] on select "Choose an option... Pending Applied Excluded (Questions) Excluded (Expired) Exc…" at bounding box center [293, 40] width 53 height 10
select select ""pending""
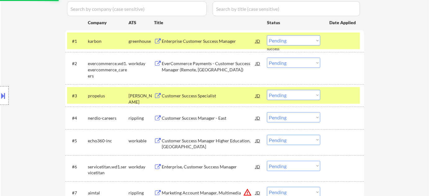
scroll to position [254, 0]
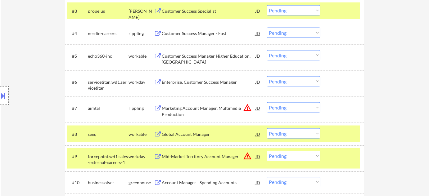
click at [246, 108] on button "warning_amber" at bounding box center [247, 107] width 9 height 9
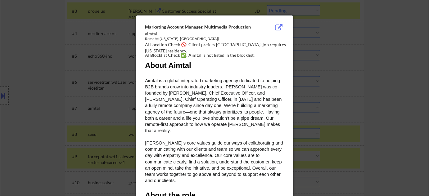
click at [348, 100] on div at bounding box center [214, 98] width 429 height 196
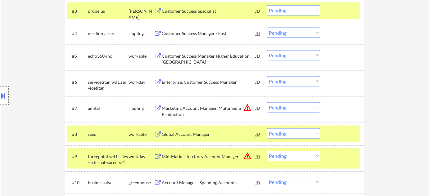
click at [309, 102] on select "Choose an option... Pending Applied Excluded (Questions) Excluded (Expired) Exc…" at bounding box center [293, 107] width 53 height 10
click at [267, 102] on select "Choose an option... Pending Applied Excluded (Questions) Excluded (Expired) Exc…" at bounding box center [293, 107] width 53 height 10
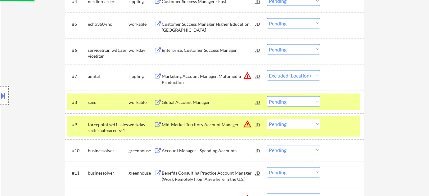
scroll to position [310, 0]
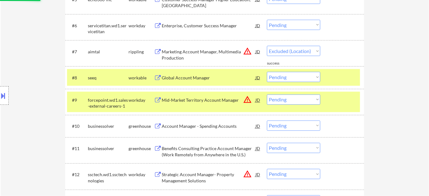
select select ""pending""
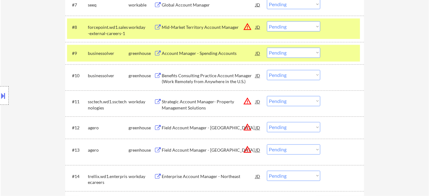
scroll to position [366, 0]
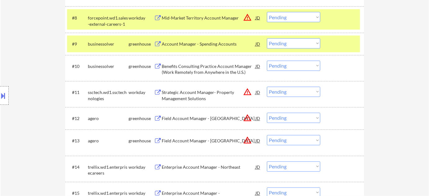
click at [250, 94] on button "warning_amber" at bounding box center [247, 92] width 9 height 9
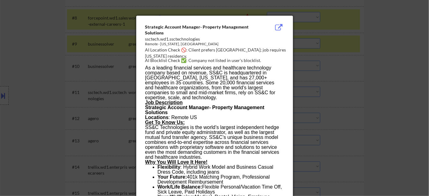
click at [373, 115] on div at bounding box center [214, 98] width 429 height 196
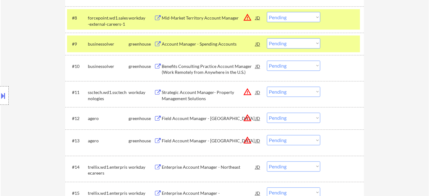
drag, startPoint x: 293, startPoint y: 90, endPoint x: 293, endPoint y: 96, distance: 5.3
click at [293, 90] on select "Choose an option... Pending Applied Excluded (Questions) Excluded (Expired) Exc…" at bounding box center [293, 92] width 53 height 10
click at [267, 87] on select "Choose an option... Pending Applied Excluded (Questions) Excluded (Expired) Exc…" at bounding box center [293, 92] width 53 height 10
select select ""pending""
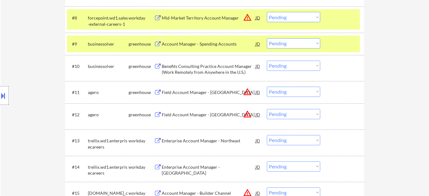
drag, startPoint x: 278, startPoint y: 114, endPoint x: 283, endPoint y: 118, distance: 6.9
click at [278, 114] on select "Choose an option... Pending Applied Excluded (Questions) Excluded (Expired) Exc…" at bounding box center [293, 114] width 53 height 10
click at [267, 109] on select "Choose an option... Pending Applied Excluded (Questions) Excluded (Expired) Exc…" at bounding box center [293, 114] width 53 height 10
click at [296, 96] on select "Choose an option... Pending Applied Excluded (Questions) Excluded (Expired) Exc…" at bounding box center [293, 92] width 53 height 10
select select ""pending""
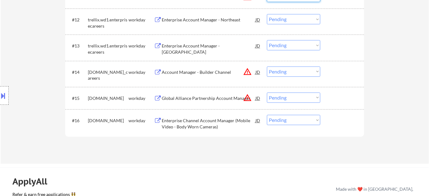
scroll to position [479, 0]
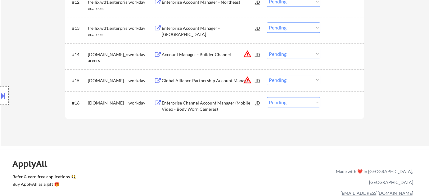
click at [246, 80] on button "warning_amber" at bounding box center [247, 80] width 9 height 9
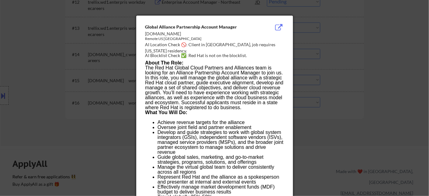
click at [328, 115] on div at bounding box center [214, 98] width 429 height 196
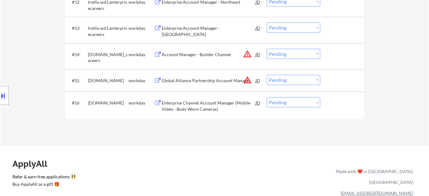
click at [306, 81] on select "Choose an option... Pending Applied Excluded (Questions) Excluded (Expired) Exc…" at bounding box center [293, 80] width 53 height 10
click at [267, 75] on select "Choose an option... Pending Applied Excluded (Questions) Excluded (Expired) Exc…" at bounding box center [293, 80] width 53 height 10
click at [246, 53] on button "warning_amber" at bounding box center [247, 54] width 9 height 9
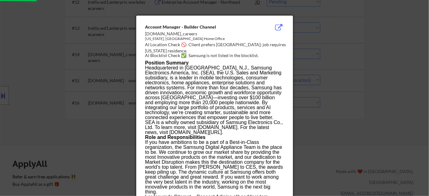
select select ""pending""
click at [357, 76] on div at bounding box center [214, 98] width 429 height 196
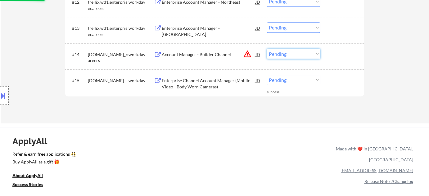
drag, startPoint x: 290, startPoint y: 54, endPoint x: 293, endPoint y: 58, distance: 4.8
click at [290, 54] on select "Choose an option... Pending Applied Excluded (Questions) Excluded (Expired) Exc…" at bounding box center [293, 54] width 53 height 10
click at [267, 49] on select "Choose an option... Pending Applied Excluded (Questions) Excluded (Expired) Exc…" at bounding box center [293, 54] width 53 height 10
select select ""pending""
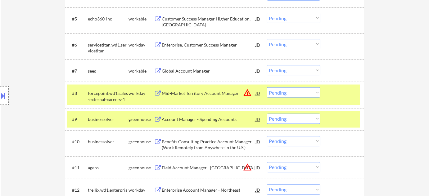
scroll to position [310, 0]
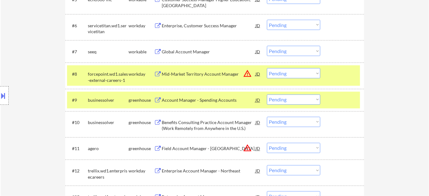
click at [309, 74] on select "Choose an option... Pending Applied Excluded (Questions) Excluded (Expired) Exc…" at bounding box center [293, 73] width 53 height 10
click at [267, 68] on select "Choose an option... Pending Applied Excluded (Questions) Excluded (Expired) Exc…" at bounding box center [293, 73] width 53 height 10
select select ""pending""
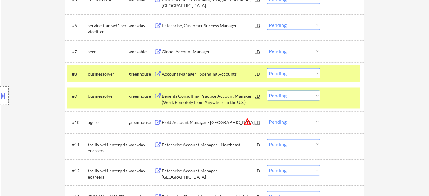
click at [307, 125] on select "Choose an option... Pending Applied Excluded (Questions) Excluded (Expired) Exc…" at bounding box center [293, 122] width 53 height 10
click at [267, 117] on select "Choose an option... Pending Applied Excluded (Questions) Excluded (Expired) Exc…" at bounding box center [293, 122] width 53 height 10
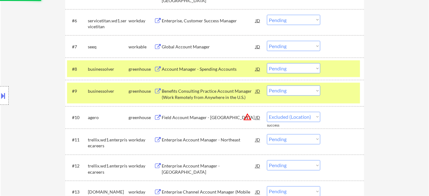
select select ""pending""
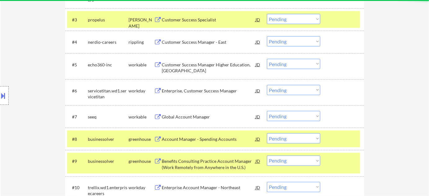
scroll to position [338, 0]
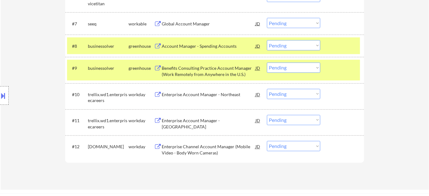
click at [189, 21] on div "Global Account Manager" at bounding box center [209, 24] width 94 height 6
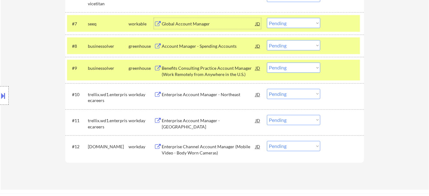
click at [274, 19] on select "Choose an option... Pending Applied Excluded (Questions) Excluded (Expired) Exc…" at bounding box center [293, 23] width 53 height 10
click at [267, 18] on select "Choose an option... Pending Applied Excluded (Questions) Excluded (Expired) Exc…" at bounding box center [293, 23] width 53 height 10
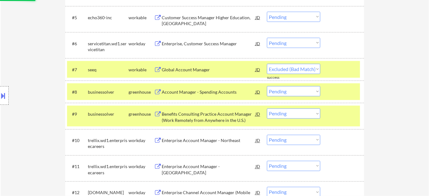
scroll to position [254, 0]
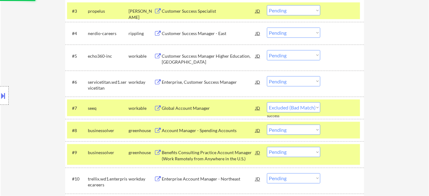
select select ""pending""
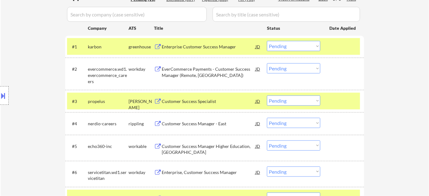
scroll to position [141, 0]
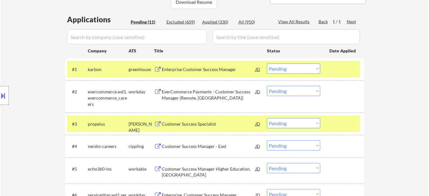
click at [194, 87] on div "EverCommerce Payments - Customer Success Manager (Remote, US)" at bounding box center [209, 93] width 94 height 15
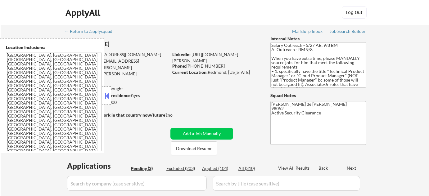
select select ""pending""
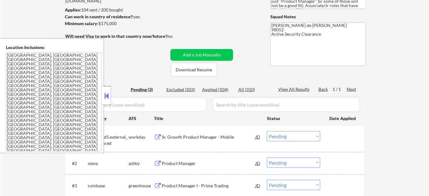
scroll to position [169, 0]
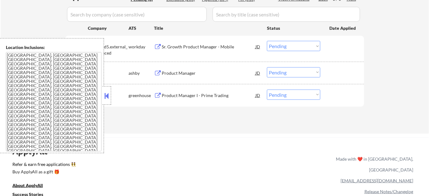
click at [110, 101] on div at bounding box center [106, 95] width 9 height 19
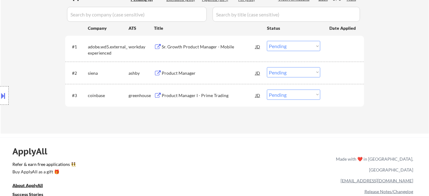
click at [184, 73] on div "Product Manager" at bounding box center [209, 73] width 94 height 6
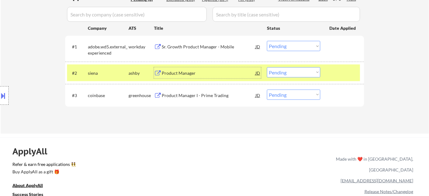
click at [197, 45] on div "Sr. Growth Product Manager - Mobile" at bounding box center [209, 47] width 94 height 6
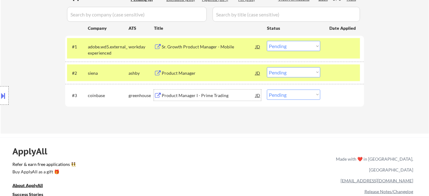
click at [208, 96] on div "Product Manager I - Prime Trading" at bounding box center [209, 95] width 94 height 6
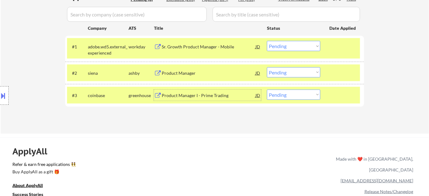
click at [173, 70] on div "Product Manager" at bounding box center [209, 73] width 94 height 6
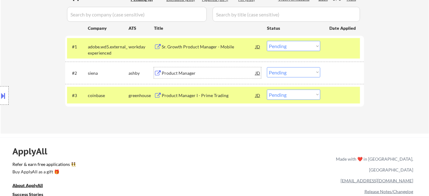
click at [185, 77] on div "Product Manager" at bounding box center [209, 72] width 94 height 11
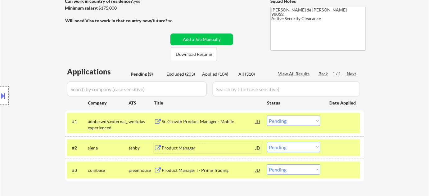
scroll to position [84, 0]
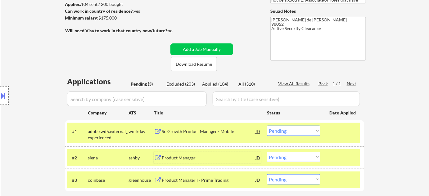
click at [192, 133] on div "Sr. Growth Product Manager - Mobile" at bounding box center [209, 131] width 94 height 6
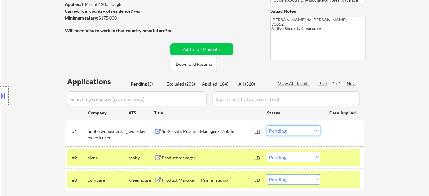
click at [287, 127] on select "Choose an option... Pending Applied Excluded (Questions) Excluded (Expired) Exc…" at bounding box center [293, 131] width 53 height 10
click at [267, 126] on select "Choose an option... Pending Applied Excluded (Questions) Excluded (Expired) Exc…" at bounding box center [293, 131] width 53 height 10
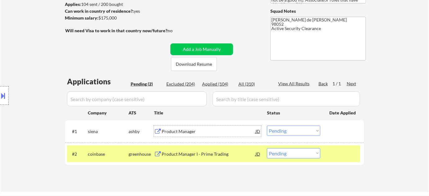
click at [185, 133] on div "Product Manager" at bounding box center [209, 131] width 94 height 6
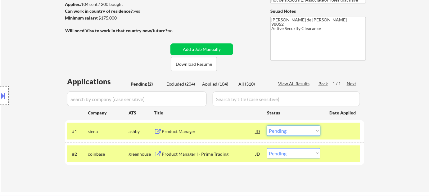
click at [297, 132] on select "Choose an option... Pending Applied Excluded (Questions) Excluded (Expired) Exc…" at bounding box center [293, 131] width 53 height 10
click at [267, 126] on select "Choose an option... Pending Applied Excluded (Questions) Excluded (Expired) Exc…" at bounding box center [293, 131] width 53 height 10
select select ""pending""
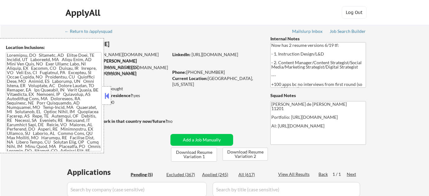
select select ""pending""
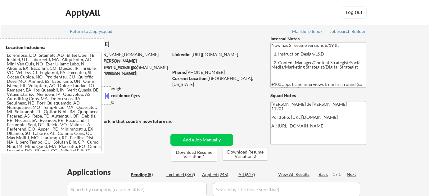
scroll to position [169, 0]
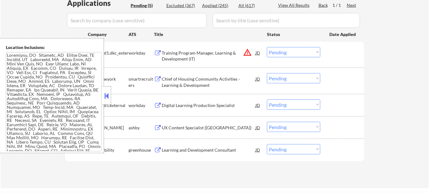
click at [108, 91] on div at bounding box center [106, 95] width 9 height 19
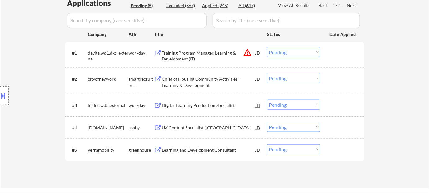
click at [246, 53] on button "warning_amber" at bounding box center [247, 52] width 9 height 9
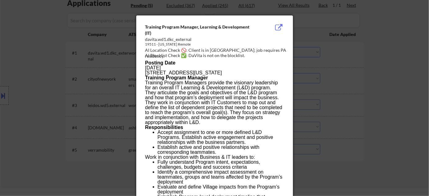
click at [332, 71] on div at bounding box center [214, 98] width 429 height 196
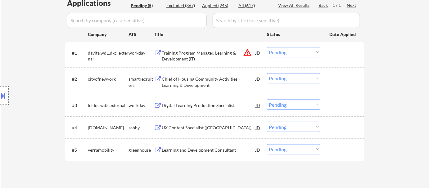
click at [294, 48] on select "Choose an option... Pending Applied Excluded (Questions) Excluded (Expired) Exc…" at bounding box center [293, 52] width 53 height 10
click at [267, 47] on select "Choose an option... Pending Applied Excluded (Questions) Excluded (Expired) Exc…" at bounding box center [293, 52] width 53 height 10
select select ""pending""
